Goal: Book appointment/travel/reservation

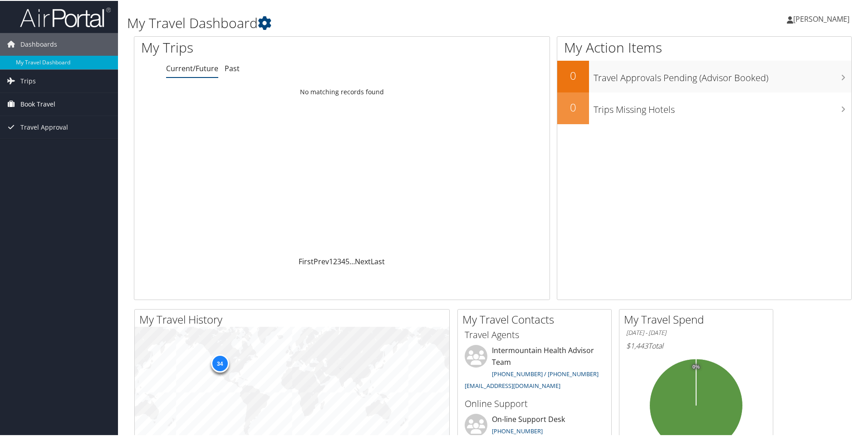
click at [44, 105] on span "Book Travel" at bounding box center [37, 103] width 35 height 23
click at [43, 122] on link "Agent Booking Request" at bounding box center [59, 122] width 118 height 14
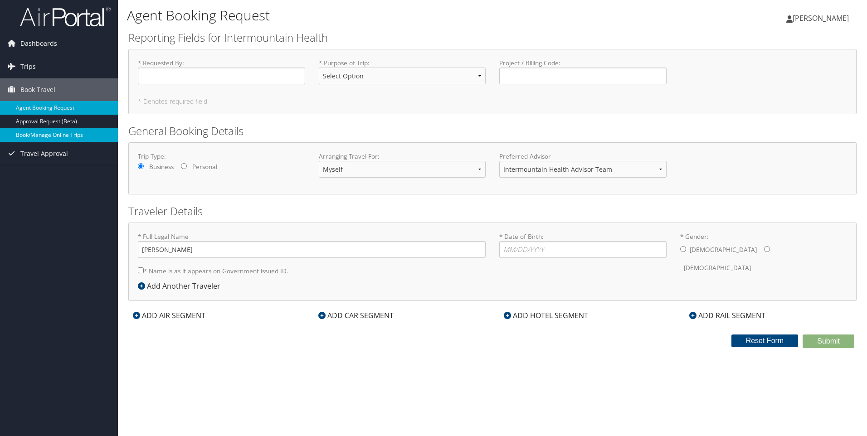
click at [43, 132] on link "Book/Manage Online Trips" at bounding box center [59, 135] width 118 height 14
